Goal: Information Seeking & Learning: Learn about a topic

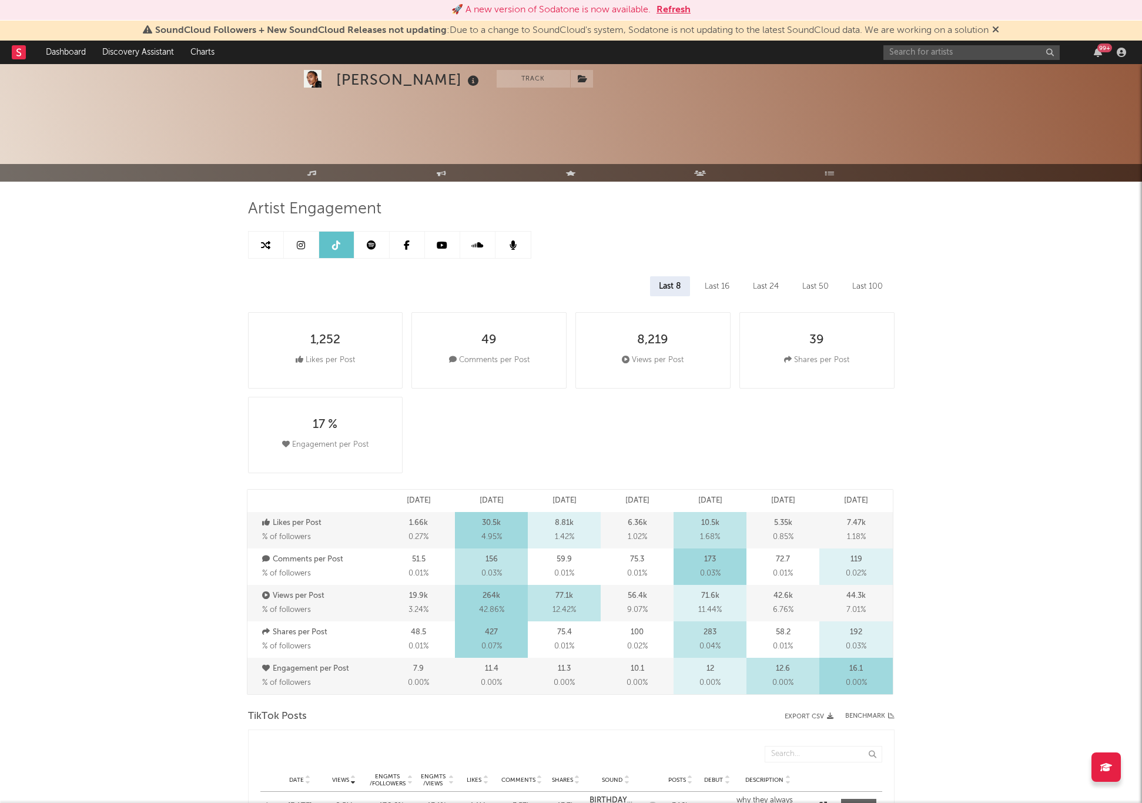
select select "1w"
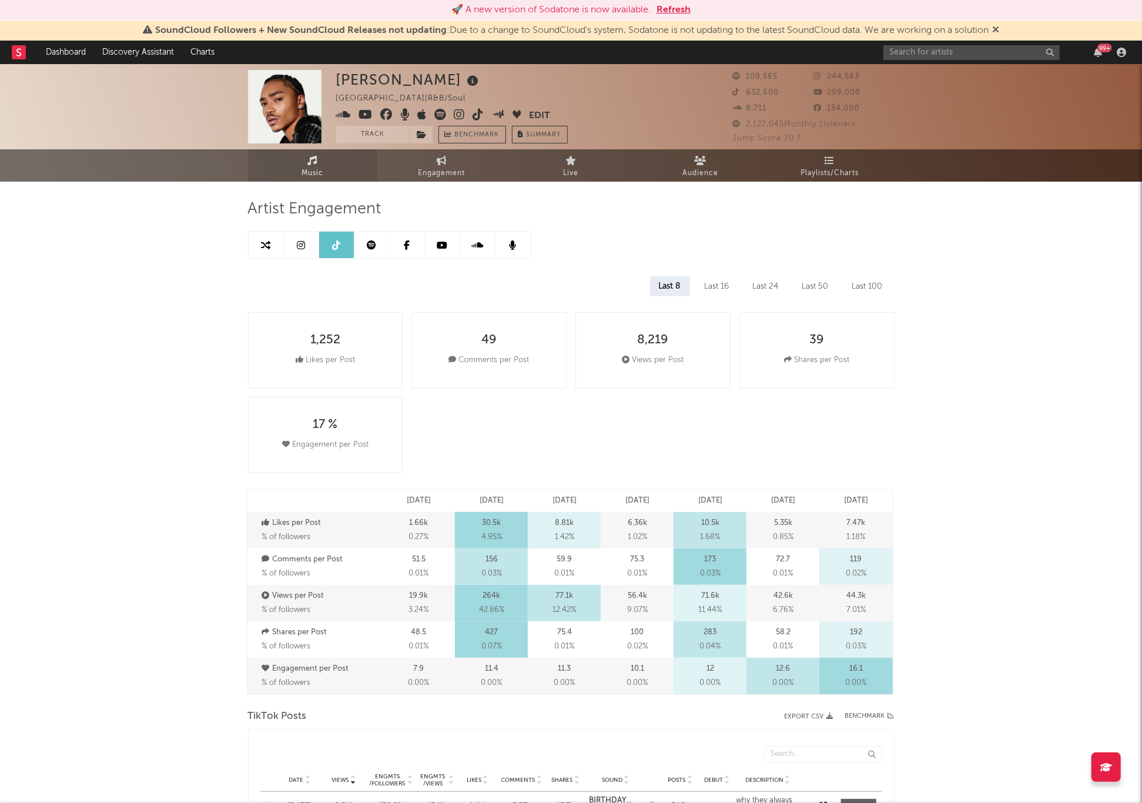
click at [324, 164] on link "Music" at bounding box center [312, 165] width 129 height 32
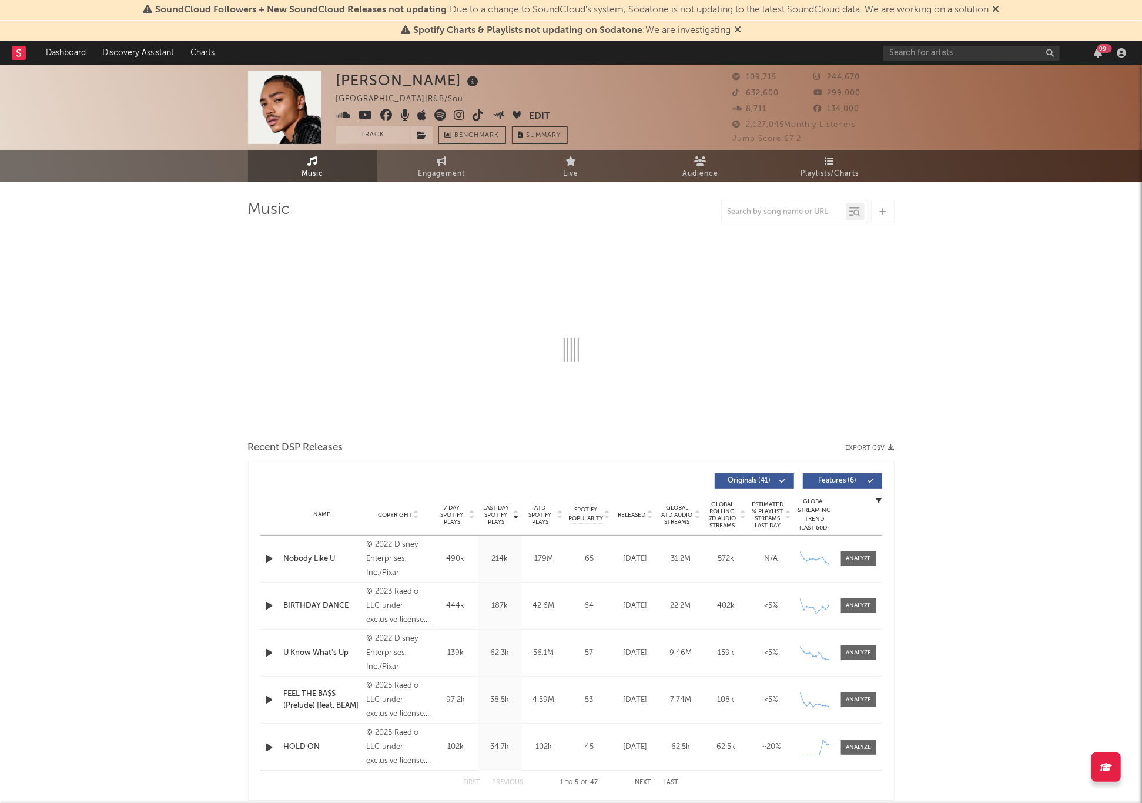
select select "6m"
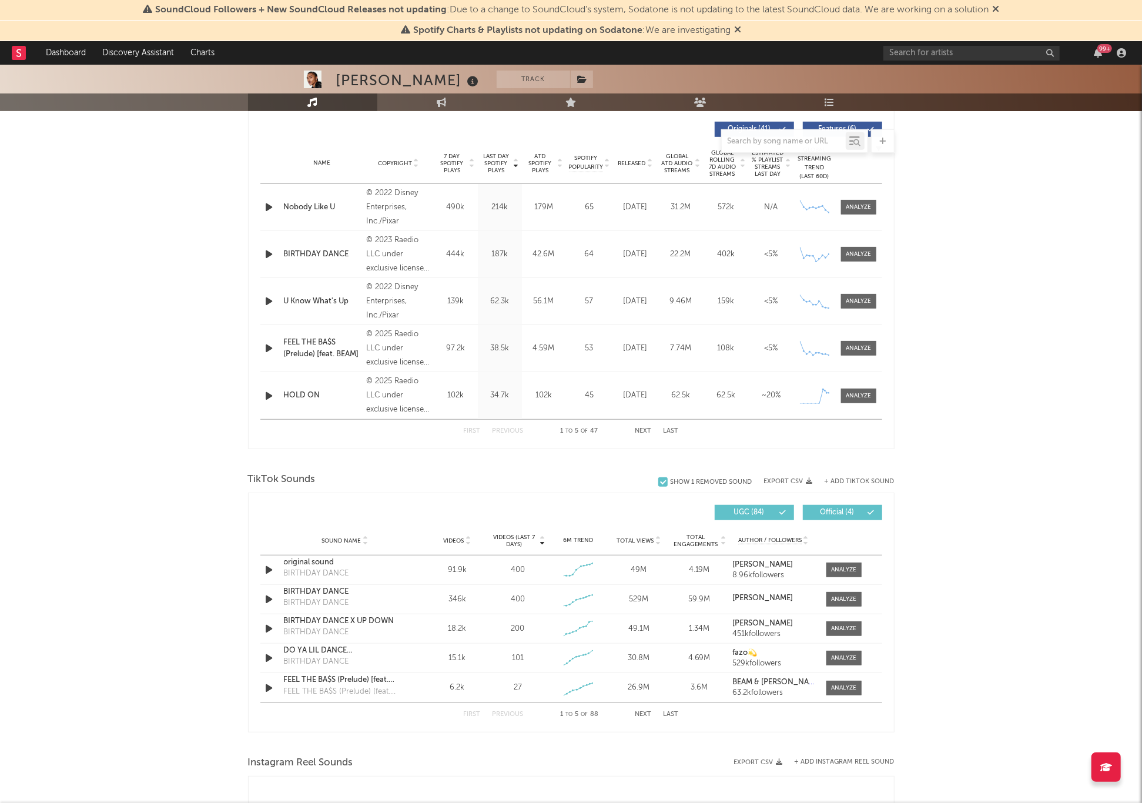
scroll to position [446, 0]
click at [641, 714] on button "Next" at bounding box center [644, 713] width 16 height 6
click at [647, 710] on button "Next" at bounding box center [644, 713] width 16 height 6
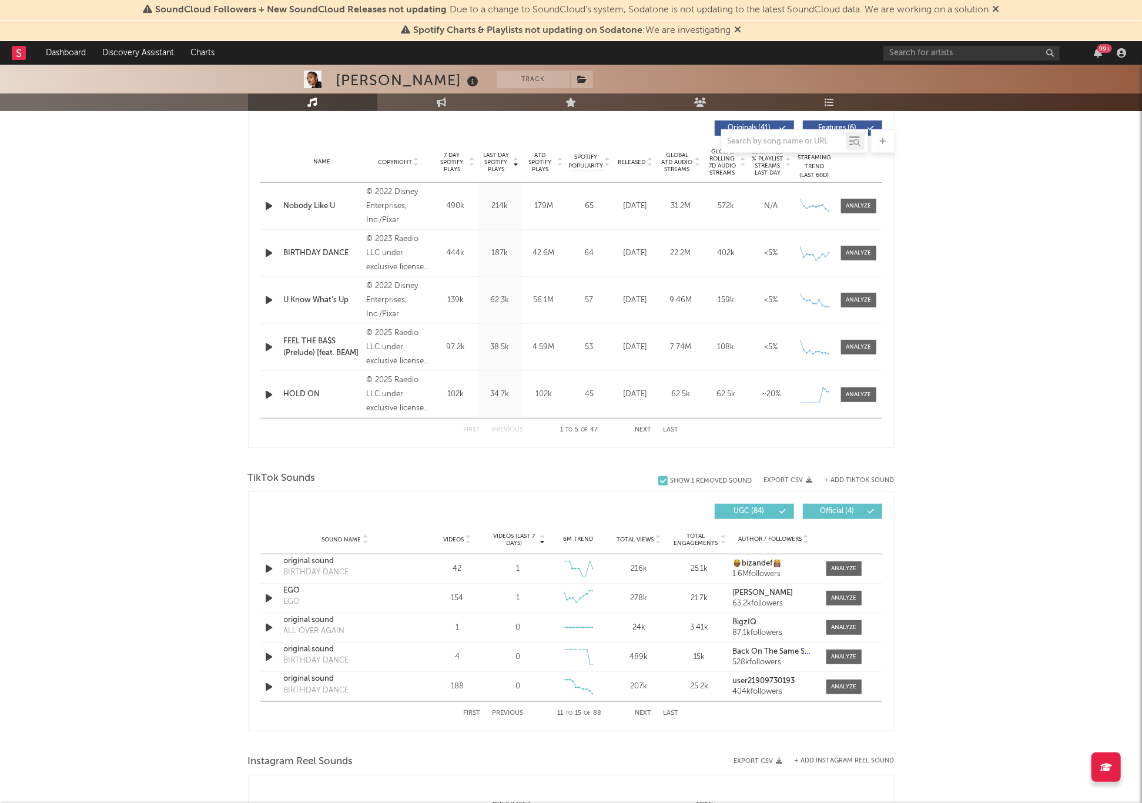
click at [647, 710] on button "Next" at bounding box center [644, 713] width 16 height 6
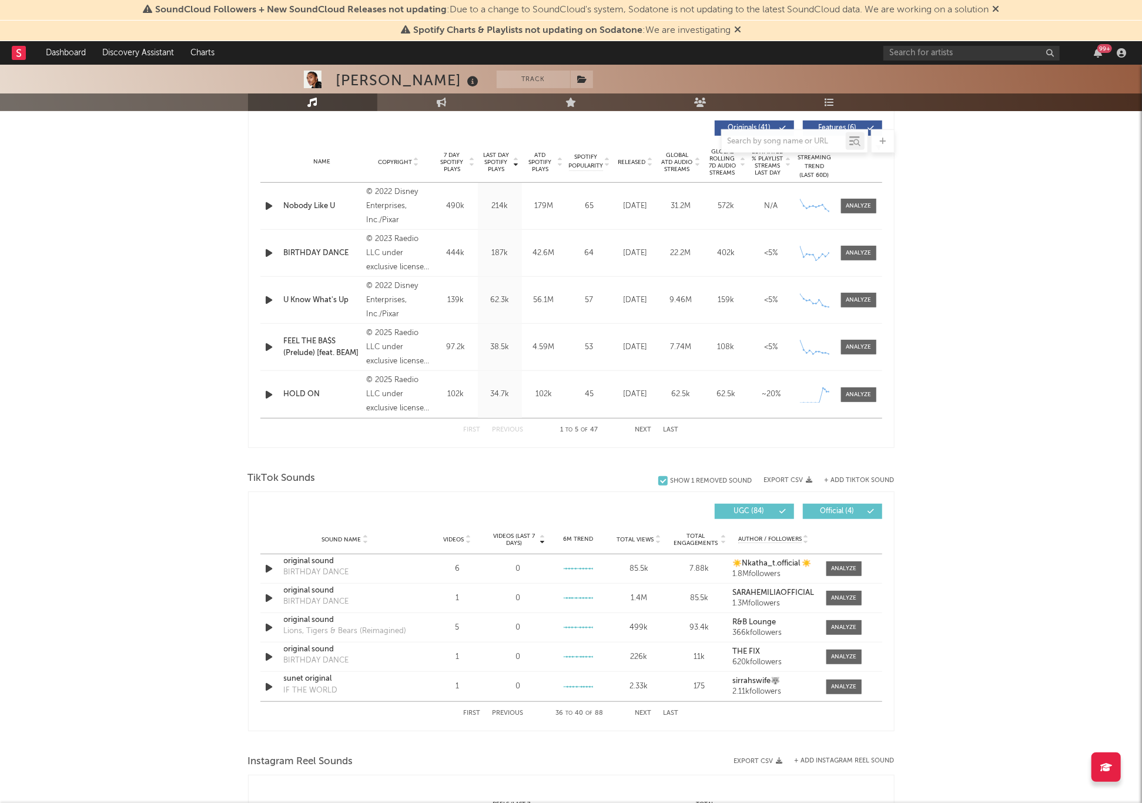
click at [647, 710] on button "Next" at bounding box center [644, 713] width 16 height 6
click at [770, 139] on input "text" at bounding box center [784, 141] width 124 height 9
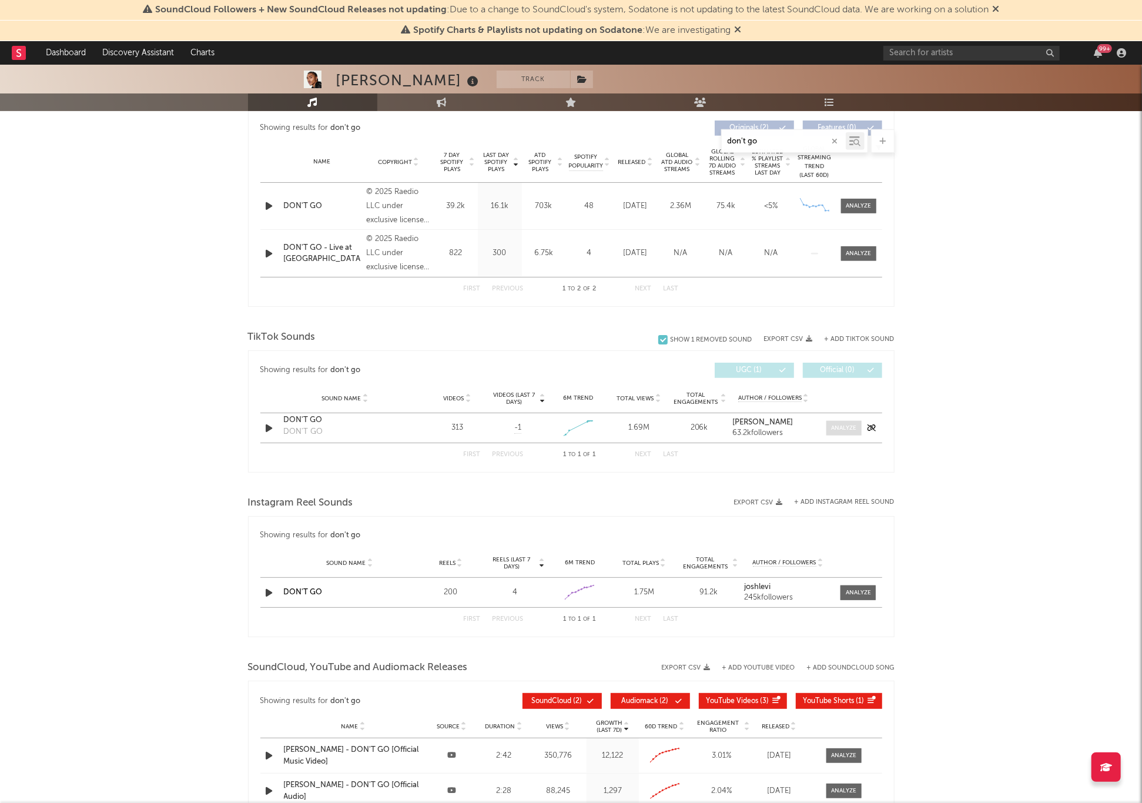
type input "don't go"
click at [831, 427] on div at bounding box center [843, 428] width 25 height 9
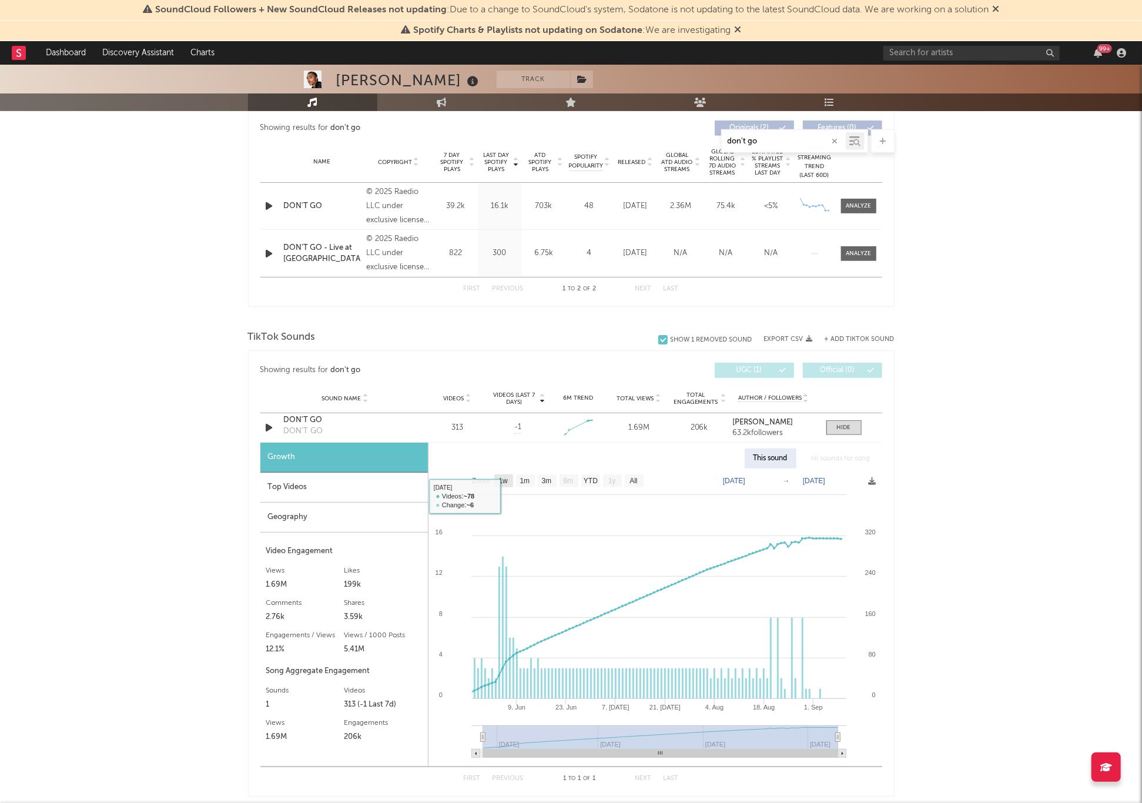
click at [505, 481] on text "1w" at bounding box center [503, 481] width 9 height 8
select select "1w"
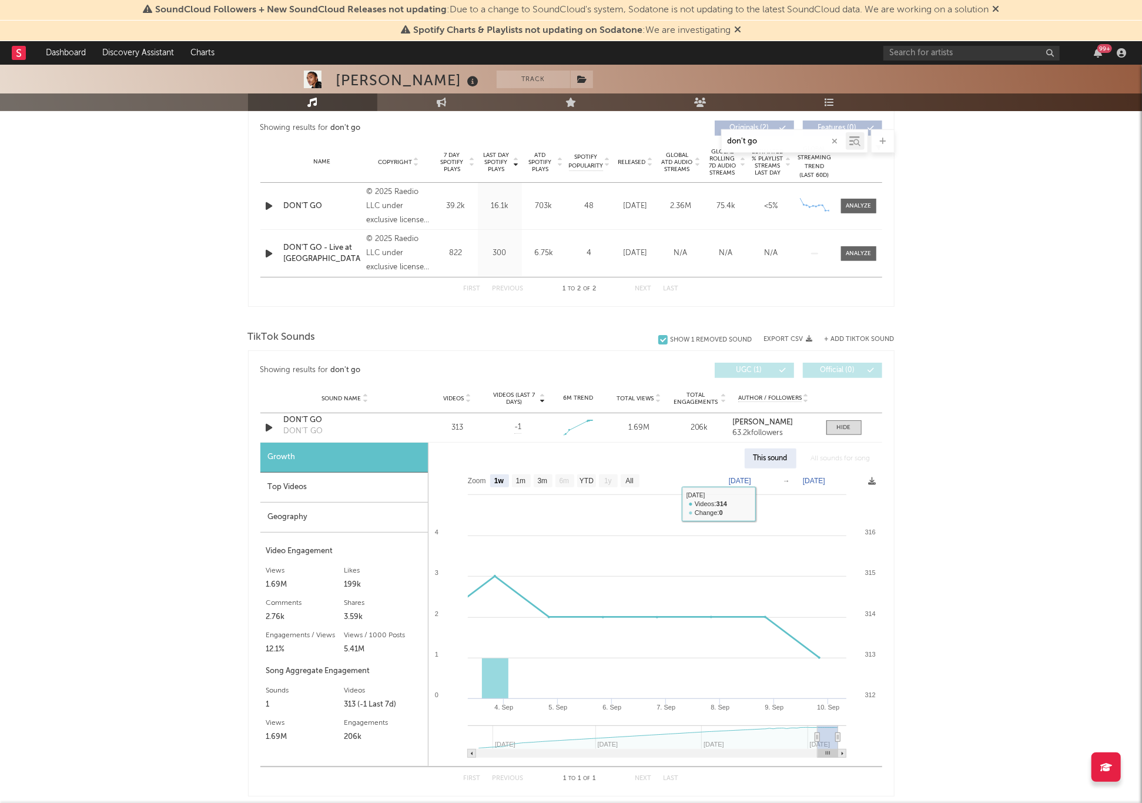
click at [751, 478] on text "[DATE]" at bounding box center [740, 481] width 22 height 8
type input "2025-05-28"
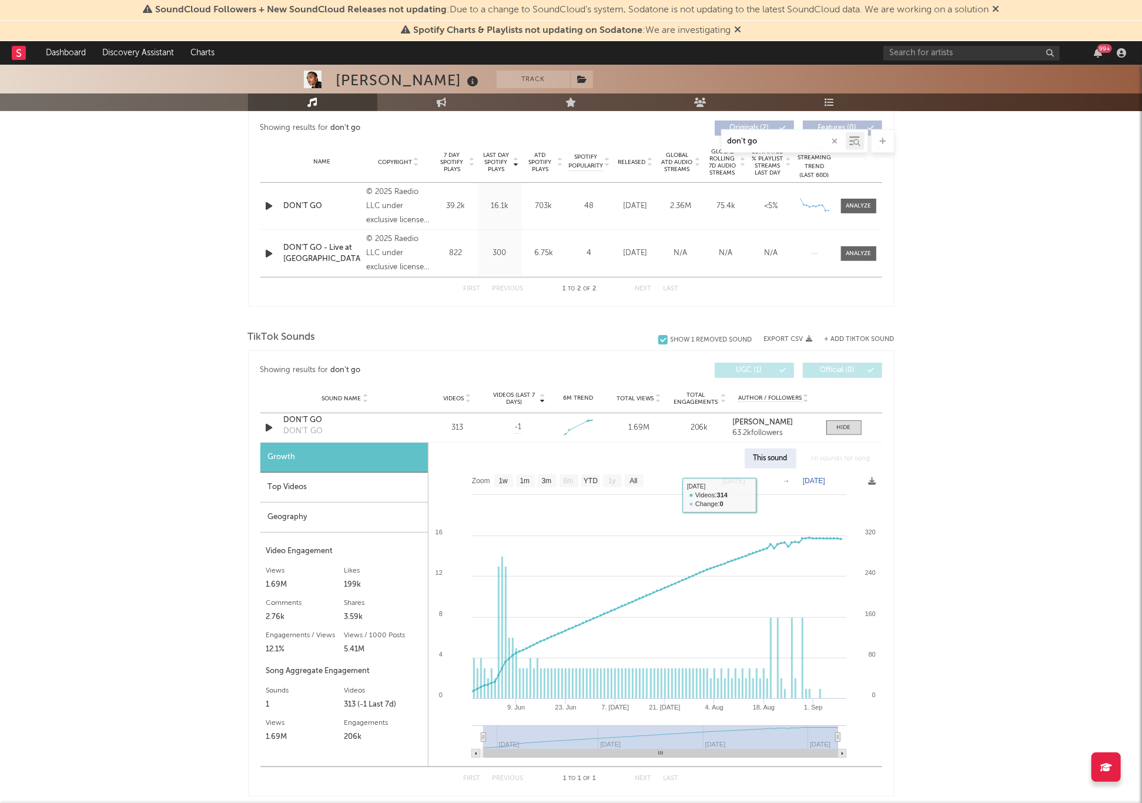
click at [764, 494] on rect at bounding box center [655, 617] width 453 height 297
click at [823, 480] on text "[DATE]" at bounding box center [814, 481] width 22 height 8
type input "2025-05-09"
type input "[DATE]"
click at [971, 527] on div "Josh Levi Track United States | R&B/Soul Edit Track Benchmark Summary 109,715 2…" at bounding box center [571, 488] width 1142 height 1738
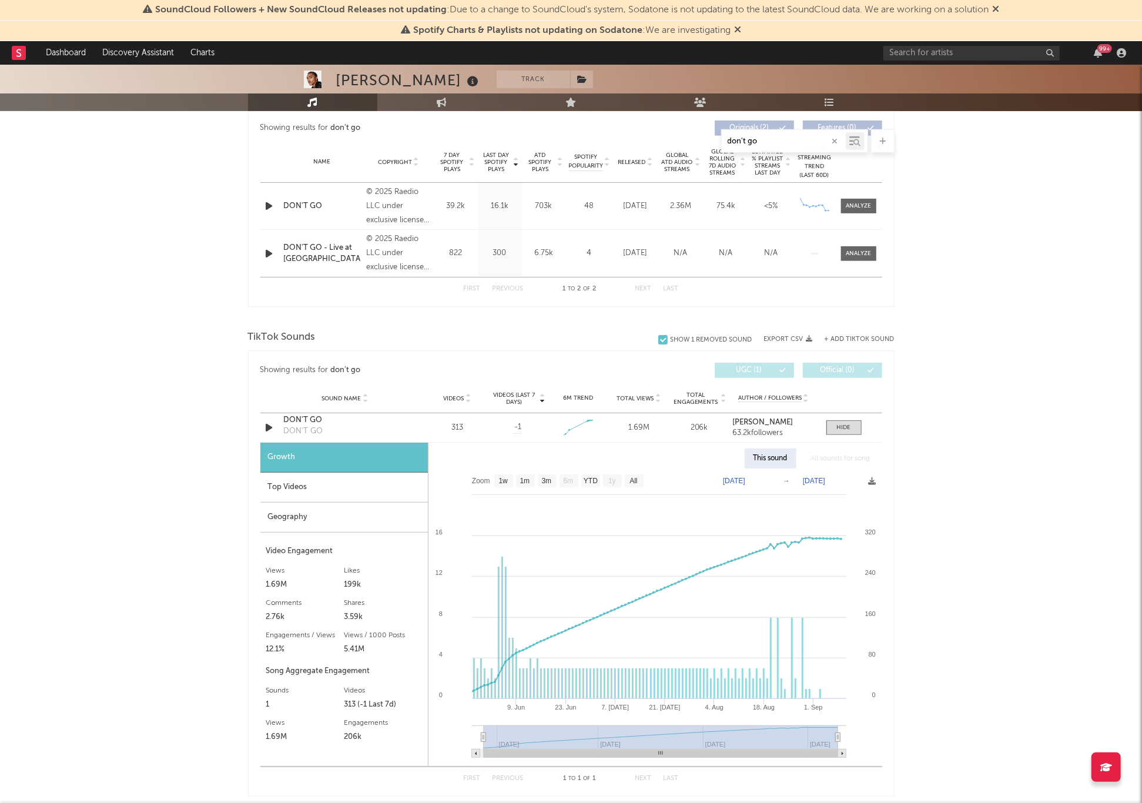
click at [825, 476] on rect at bounding box center [655, 617] width 453 height 297
click at [821, 480] on text "[DATE]" at bounding box center [814, 481] width 22 height 8
click at [818, 479] on input "[DATE]" at bounding box center [820, 482] width 55 height 12
click at [802, 480] on input "[DATE]" at bounding box center [820, 482] width 55 height 12
type input "2025-06-09"
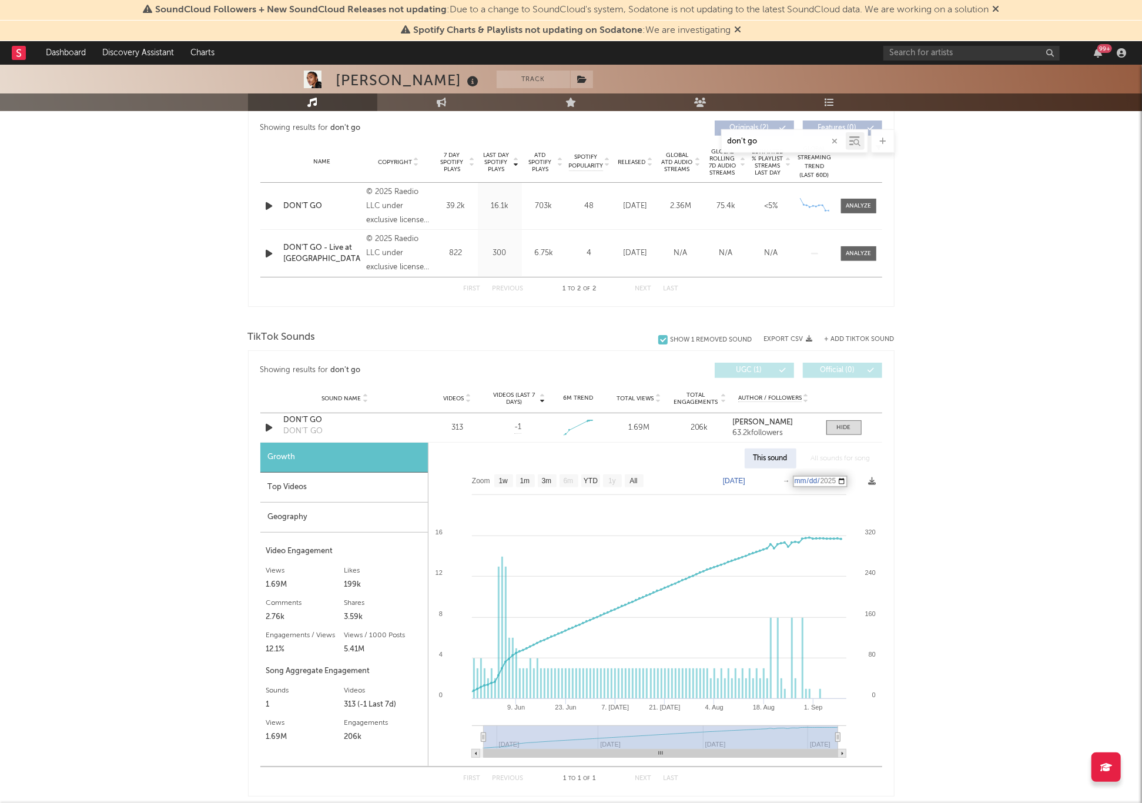
type input "2025-06-06"
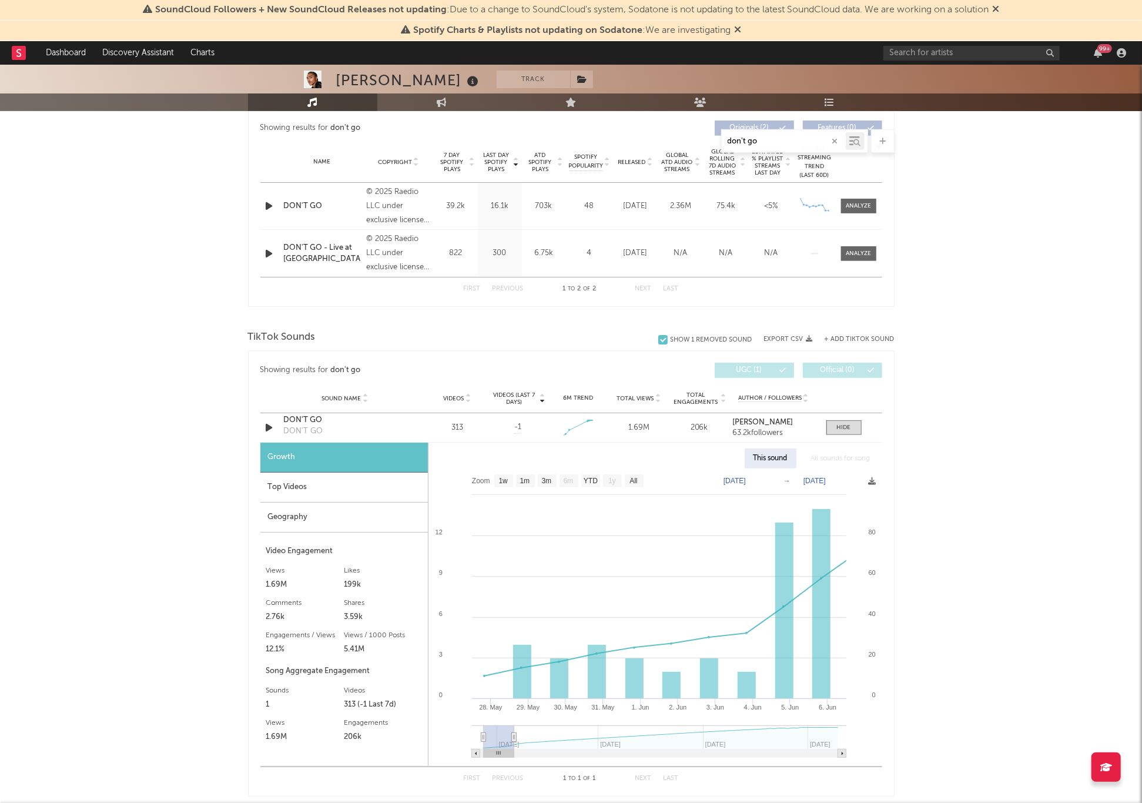
click at [978, 630] on div "Josh Levi Track United States | R&B/Soul Edit Track Benchmark Summary 109,715 2…" at bounding box center [571, 488] width 1142 height 1738
click at [814, 485] on rect at bounding box center [655, 617] width 453 height 297
click at [813, 479] on text "Jun 6, 2025" at bounding box center [815, 481] width 22 height 8
click at [818, 479] on input "2025-06-06" at bounding box center [820, 482] width 55 height 12
type input "2025-06-05"
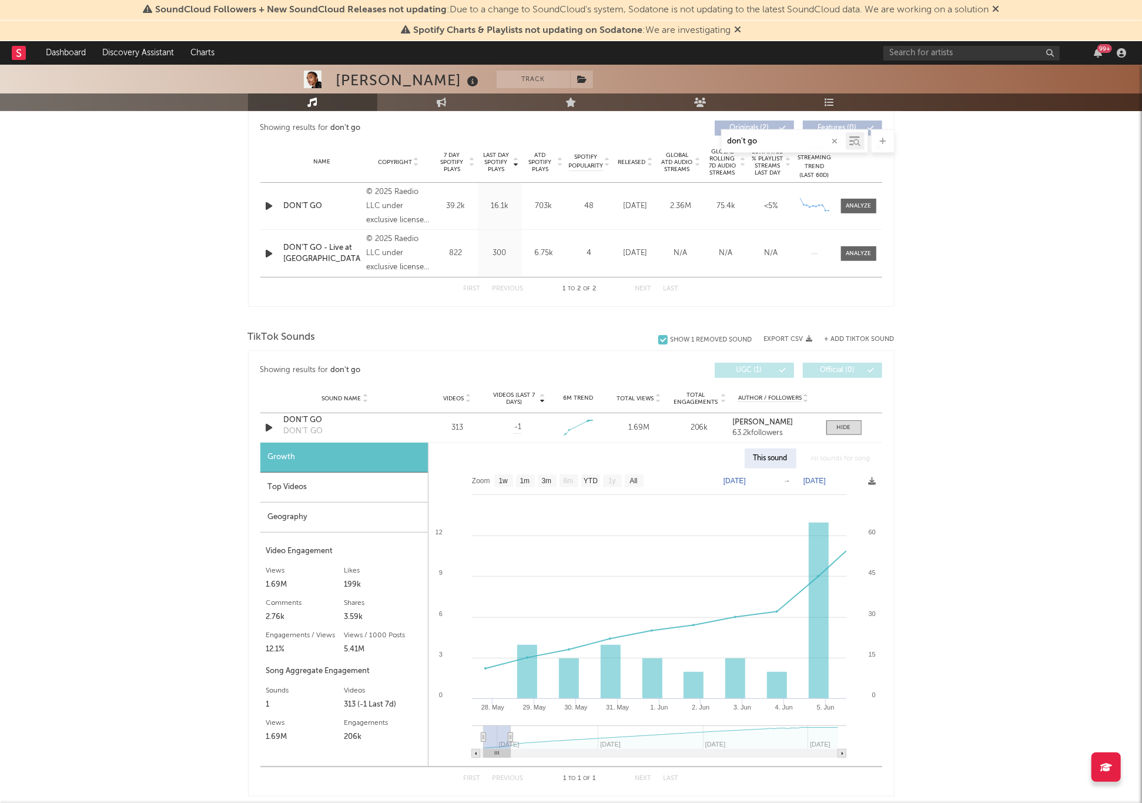
click at [992, 647] on div "Josh Levi Track United States | R&B/Soul Edit Track Benchmark Summary 109,715 2…" at bounding box center [571, 488] width 1142 height 1738
click at [536, 678] on rect at bounding box center [527, 672] width 20 height 54
click at [519, 653] on rect at bounding box center [527, 672] width 20 height 54
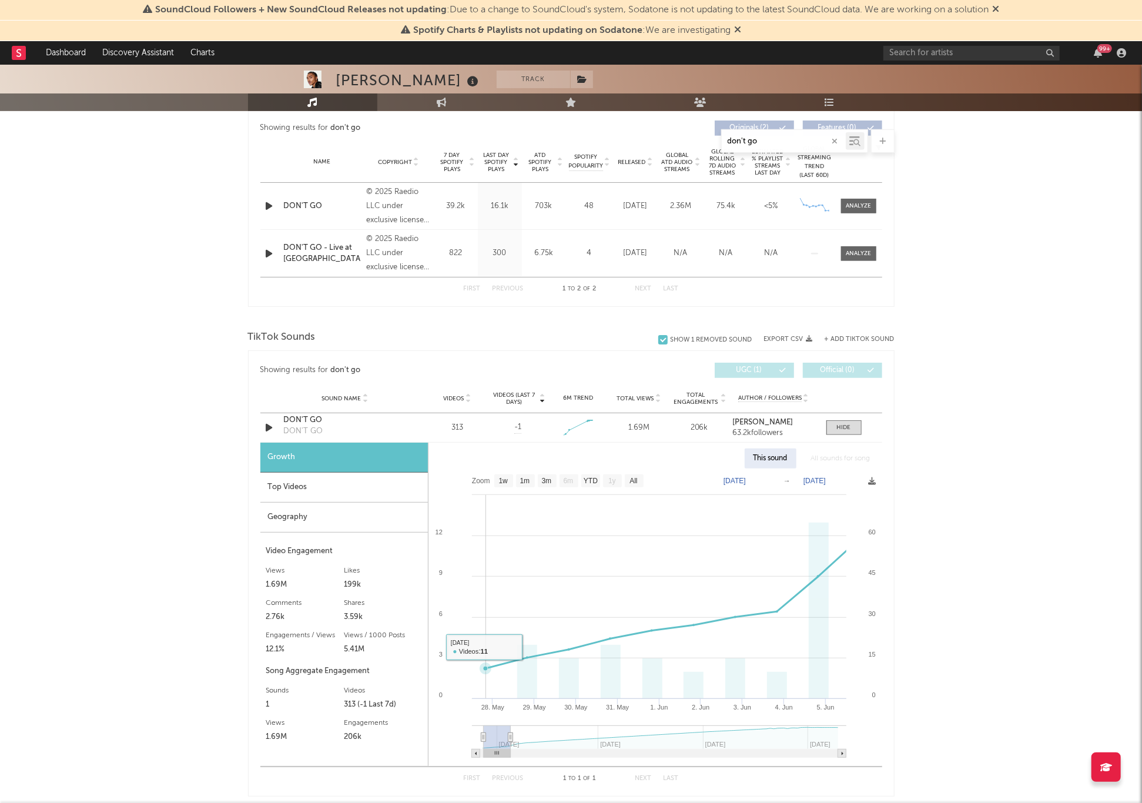
click at [491, 680] on rect at bounding box center [655, 617] width 453 height 297
click at [517, 676] on rect at bounding box center [655, 617] width 453 height 297
click at [486, 668] on icon at bounding box center [673, 604] width 374 height 130
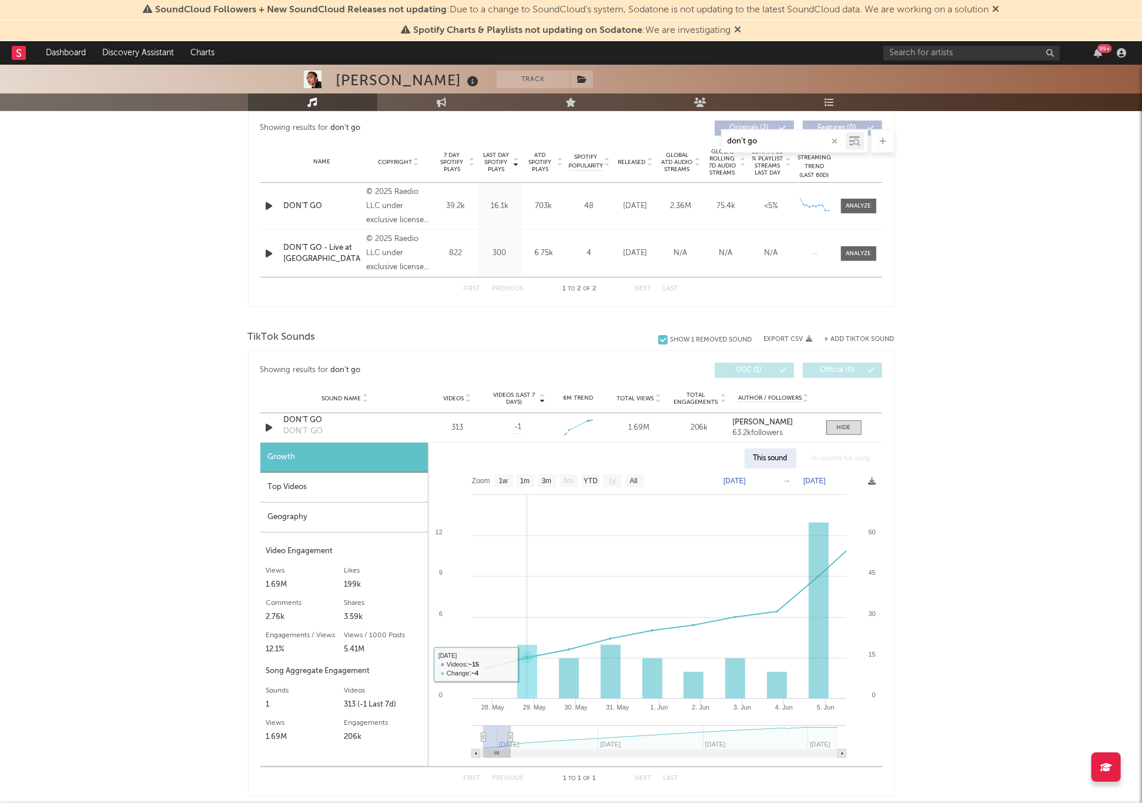
click at [519, 663] on rect at bounding box center [527, 672] width 20 height 54
